Goal: Task Accomplishment & Management: Complete application form

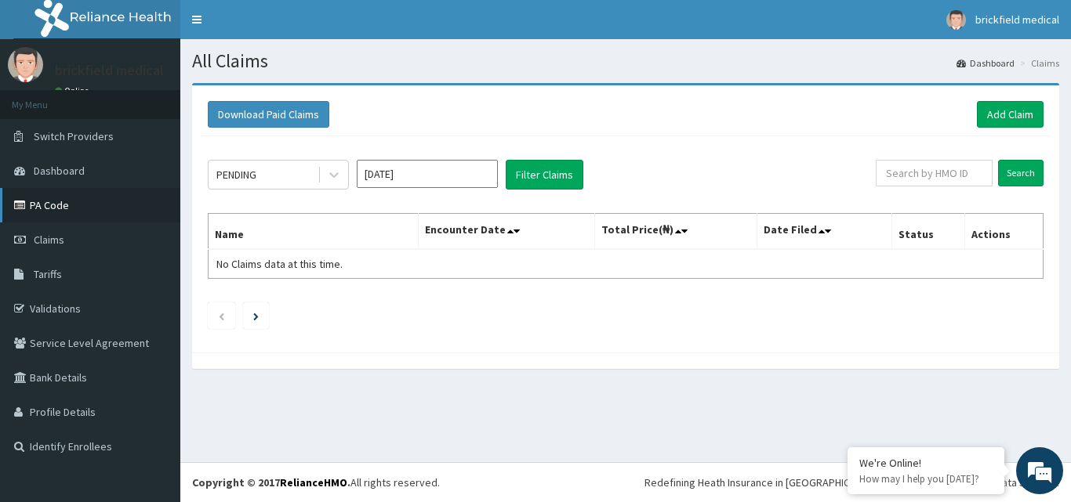
click at [53, 199] on link "PA Code" at bounding box center [90, 205] width 180 height 34
drag, startPoint x: 654, startPoint y: 415, endPoint x: 708, endPoint y: 292, distance: 134.4
click at [708, 292] on div "All Claims Dashboard Claims Download Paid Claims Add Claim × Note you can only …" at bounding box center [625, 250] width 890 height 423
click at [994, 118] on link "Add Claim" at bounding box center [1010, 114] width 67 height 27
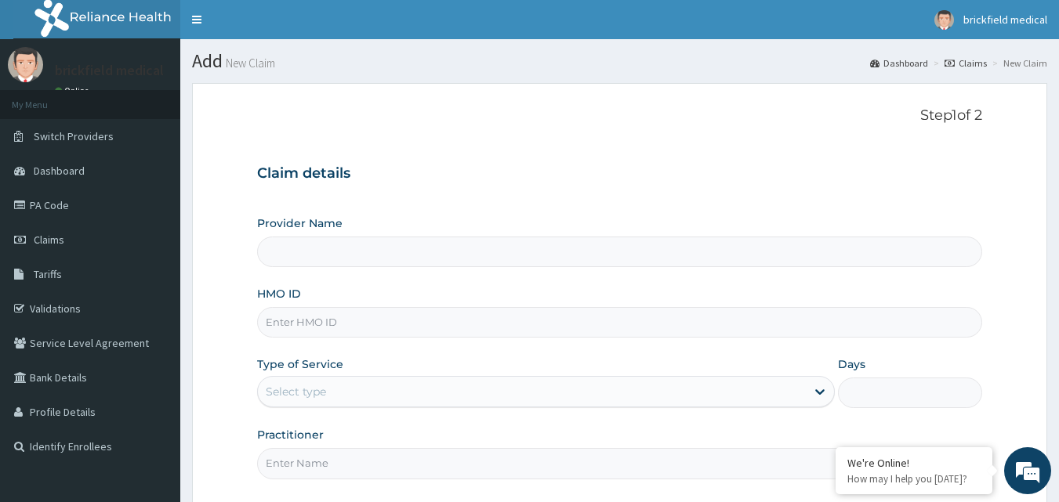
type input "[GEOGRAPHIC_DATA]"
click at [425, 317] on input "HMO ID" at bounding box center [620, 322] width 726 height 31
type input "IFS/10144/B"
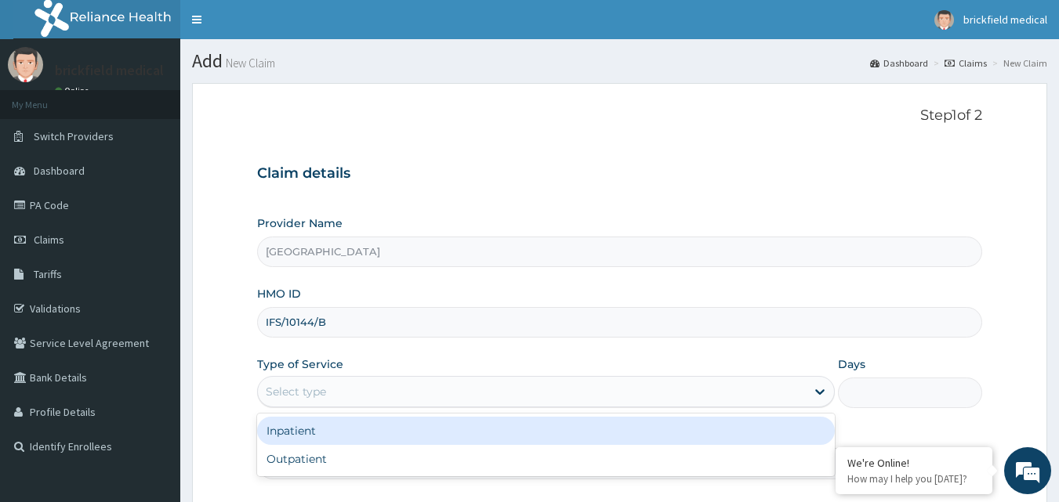
click at [418, 459] on div "Outpatient" at bounding box center [546, 459] width 578 height 28
type input "1"
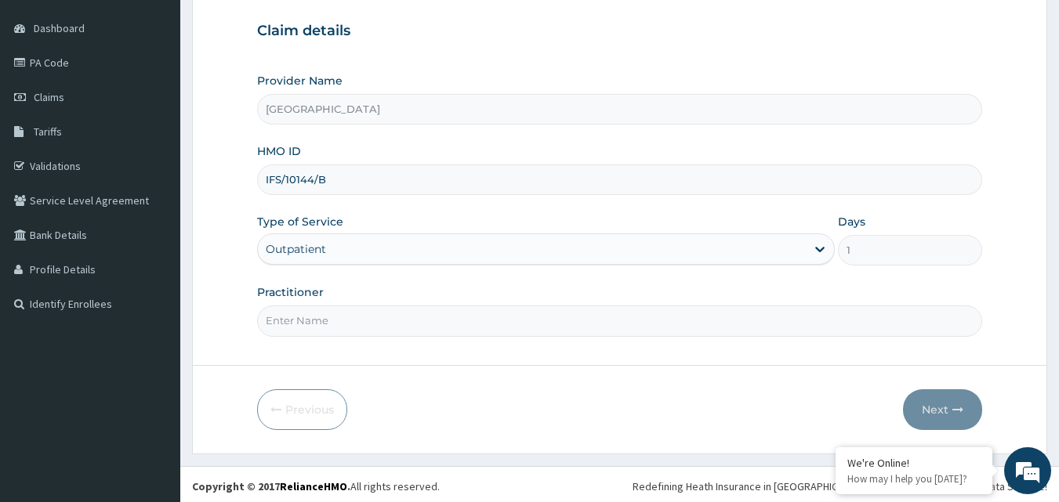
scroll to position [147, 0]
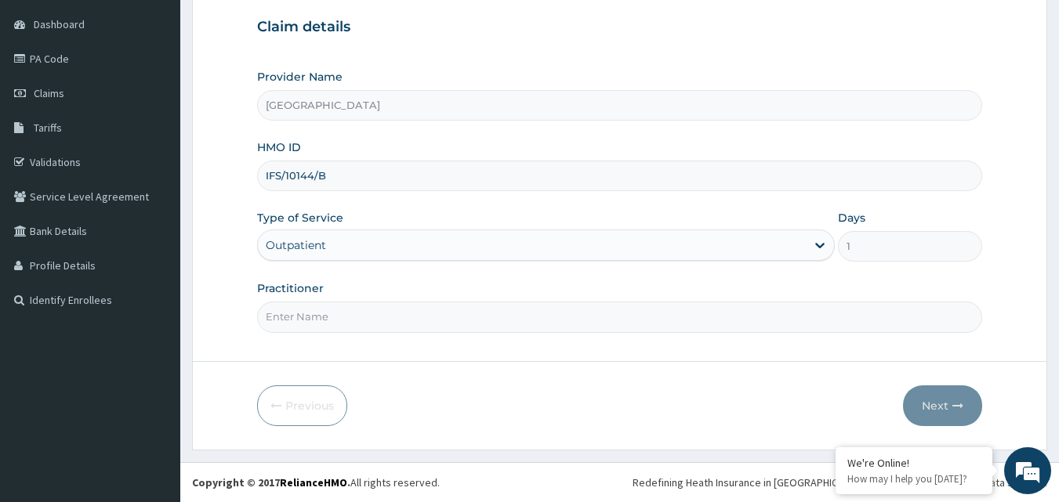
click at [440, 314] on input "Practitioner" at bounding box center [620, 317] width 726 height 31
type input "DR JOSEPH"
click at [941, 406] on button "Next" at bounding box center [942, 406] width 79 height 41
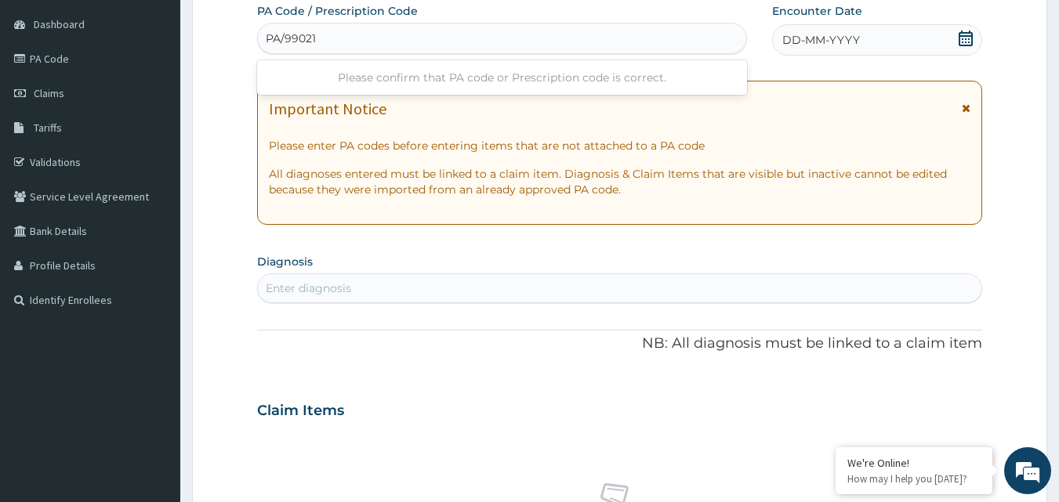
type input "PA/99021D"
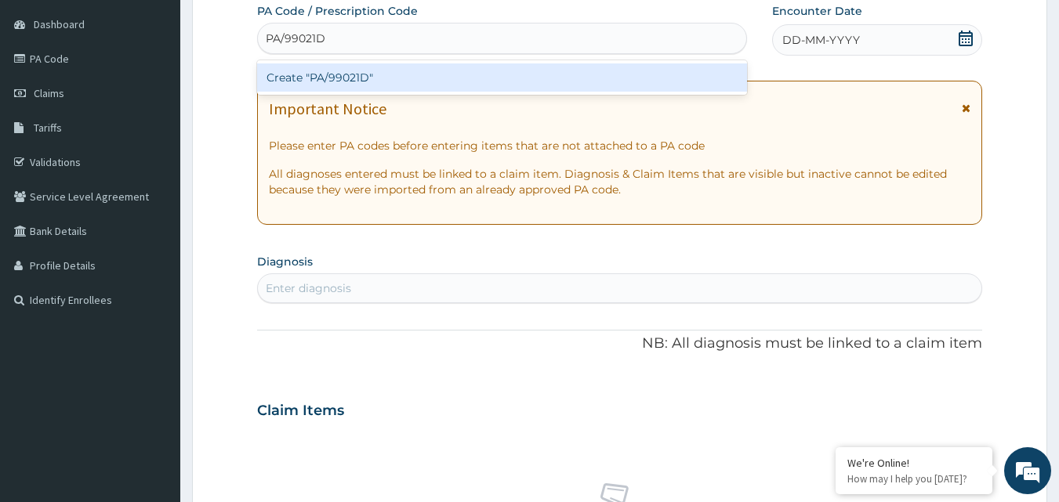
click at [515, 88] on div "Create "PA/99021D"" at bounding box center [502, 77] width 491 height 28
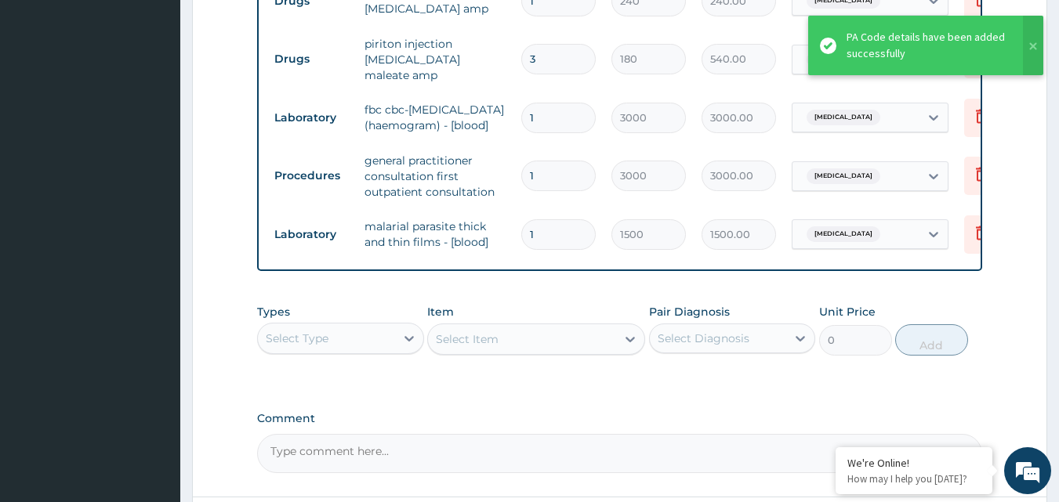
scroll to position [1203, 0]
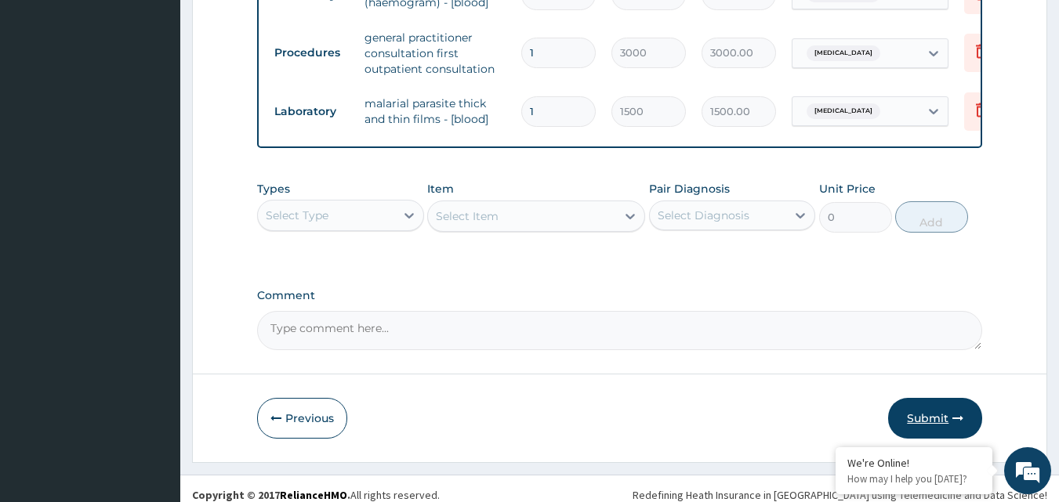
click at [938, 411] on button "Submit" at bounding box center [935, 418] width 94 height 41
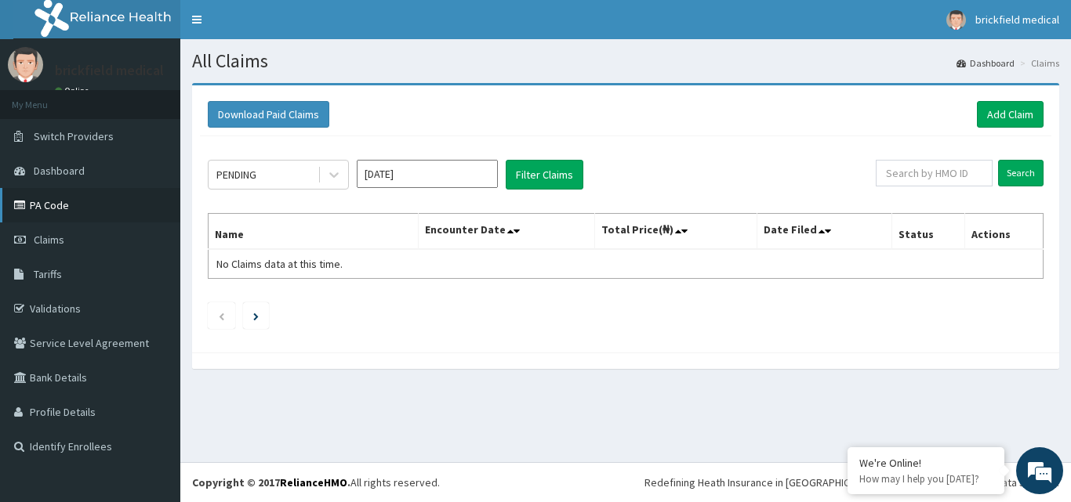
click at [51, 212] on link "PA Code" at bounding box center [90, 205] width 180 height 34
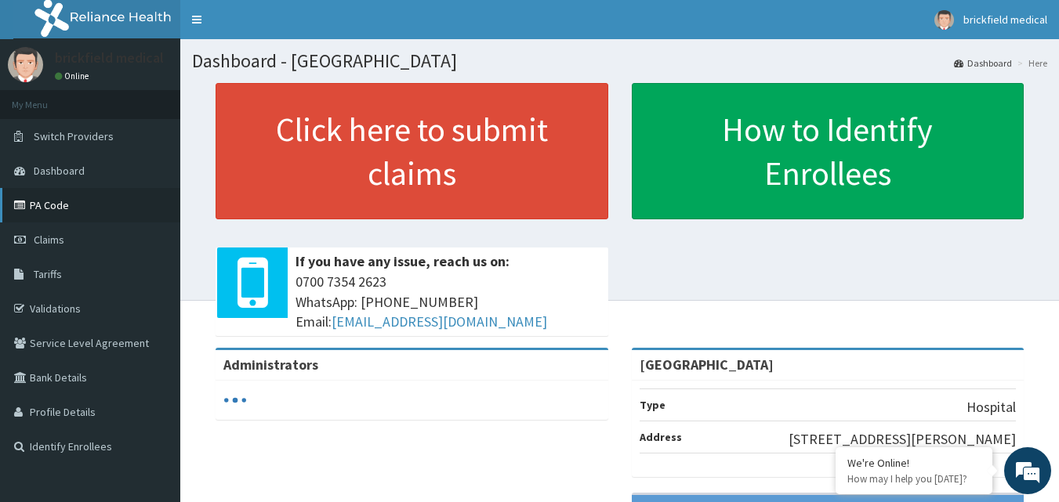
click at [42, 210] on link "PA Code" at bounding box center [90, 205] width 180 height 34
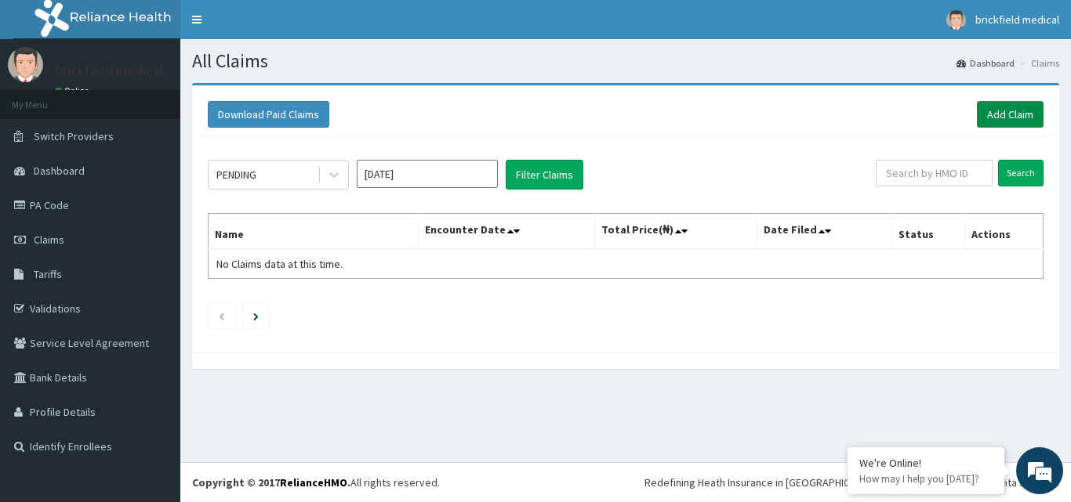
click at [999, 123] on link "Add Claim" at bounding box center [1010, 114] width 67 height 27
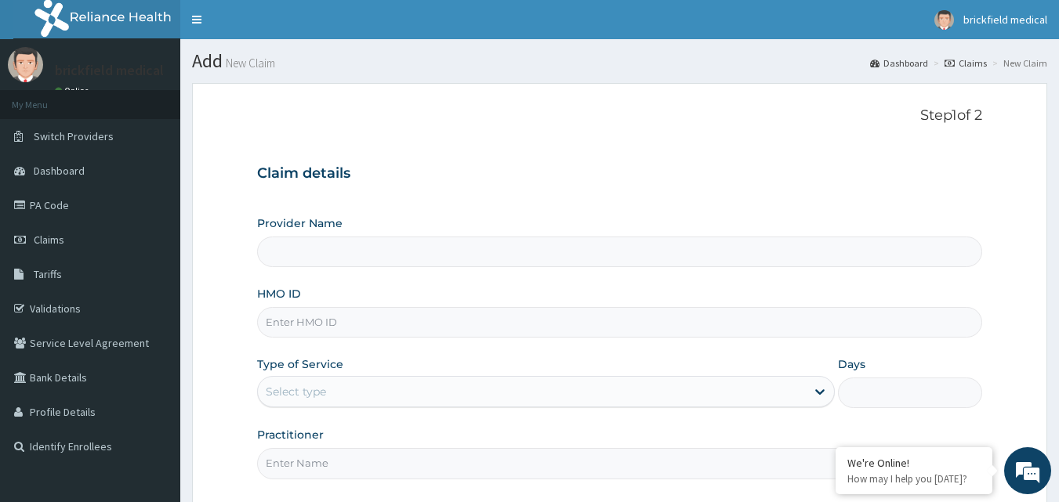
type input "Brickfield Medical Centre"
click at [444, 329] on input "HMO ID" at bounding box center [620, 322] width 726 height 31
type input "AML/10567/A"
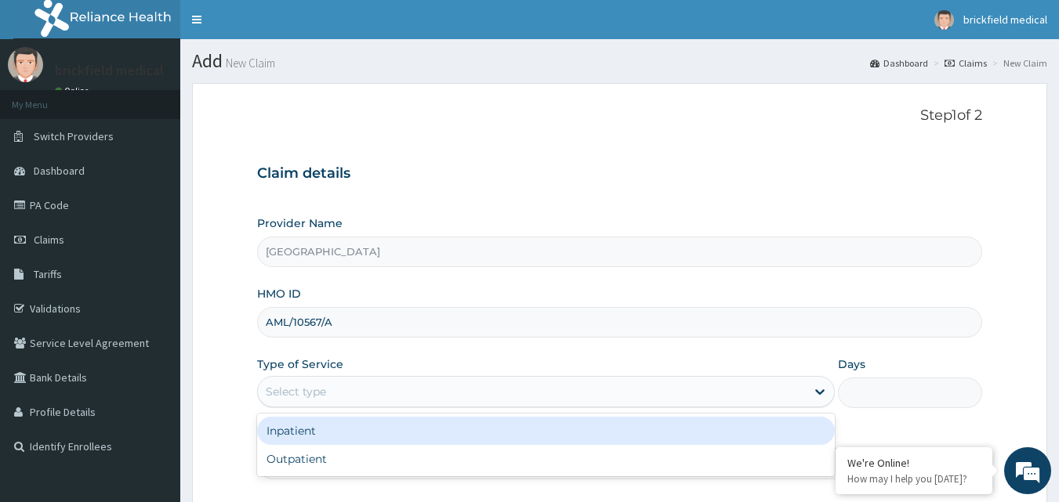
click at [404, 455] on div "Outpatient" at bounding box center [546, 459] width 578 height 28
type input "1"
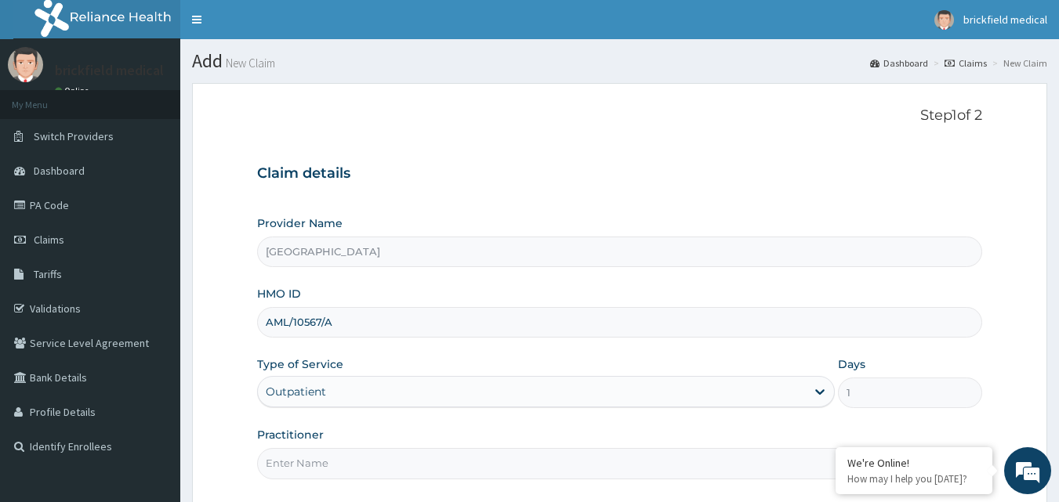
click at [427, 461] on input "Practitioner" at bounding box center [620, 463] width 726 height 31
type input "DR JOSEPH"
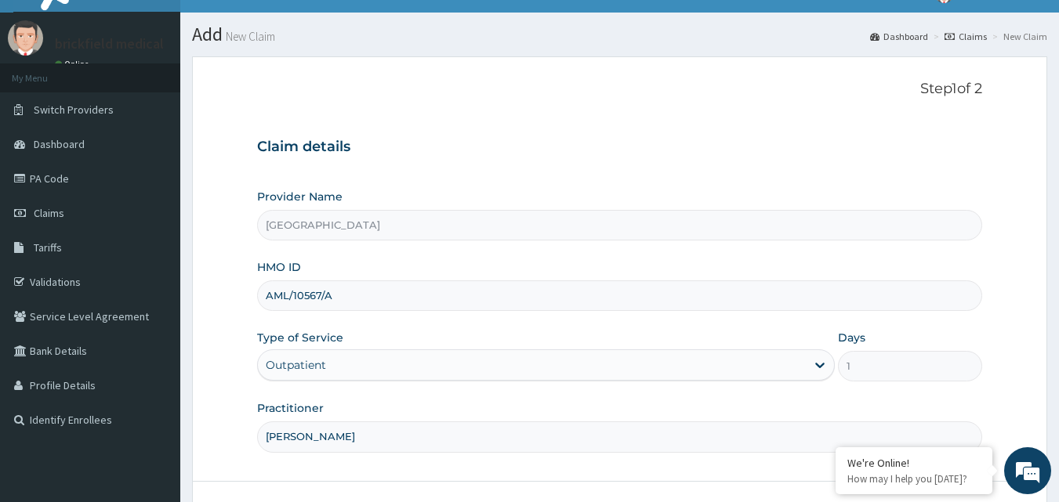
scroll to position [147, 0]
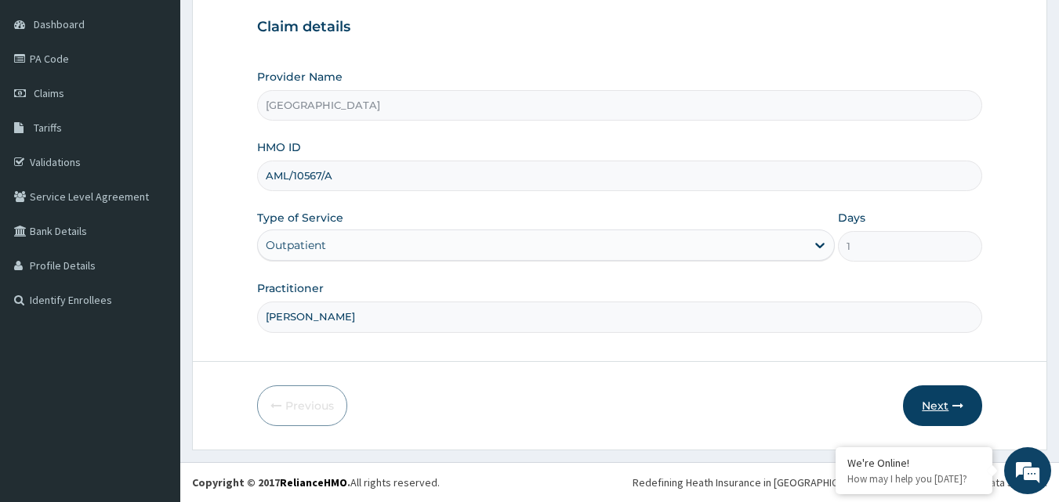
click at [939, 403] on button "Next" at bounding box center [942, 406] width 79 height 41
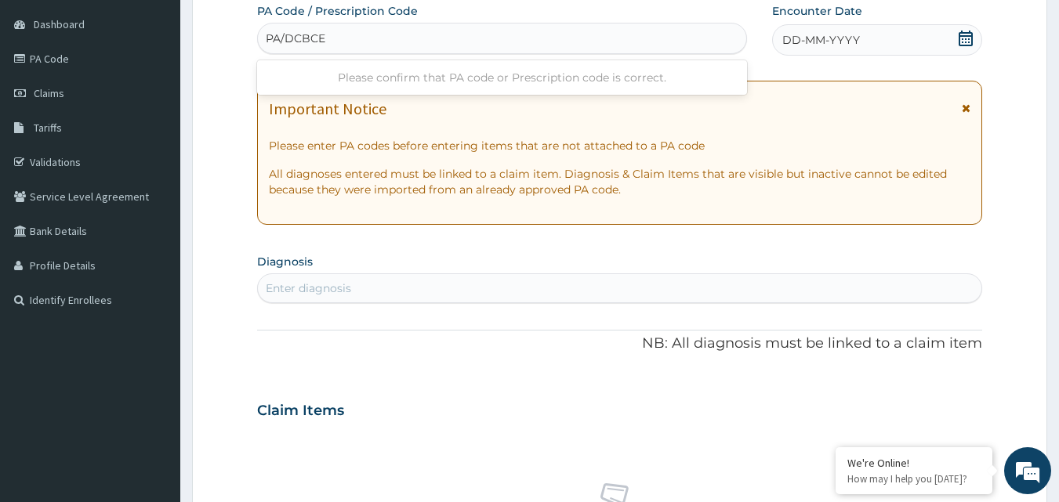
type input "PA/DCBCEA"
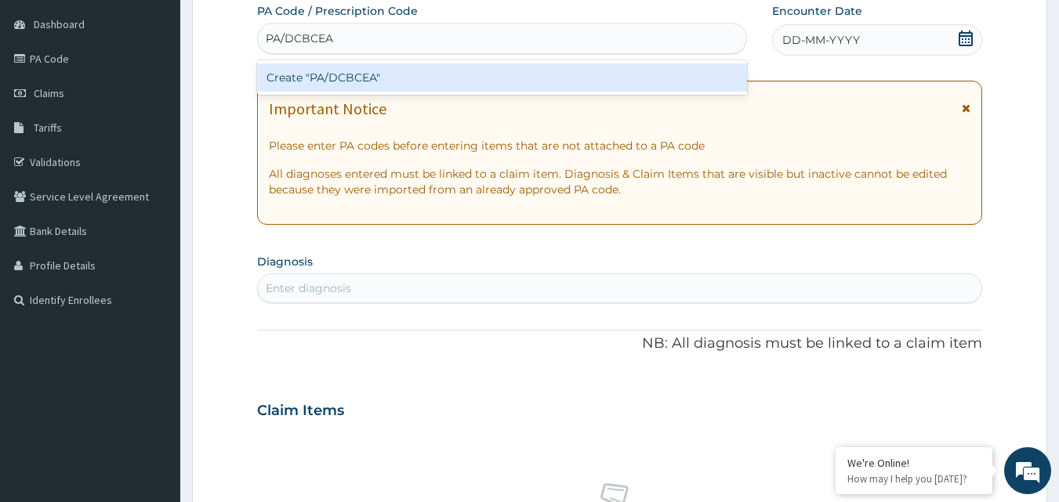
click at [599, 85] on div "Create "PA/DCBCEA"" at bounding box center [502, 77] width 491 height 28
